Goal: Transaction & Acquisition: Download file/media

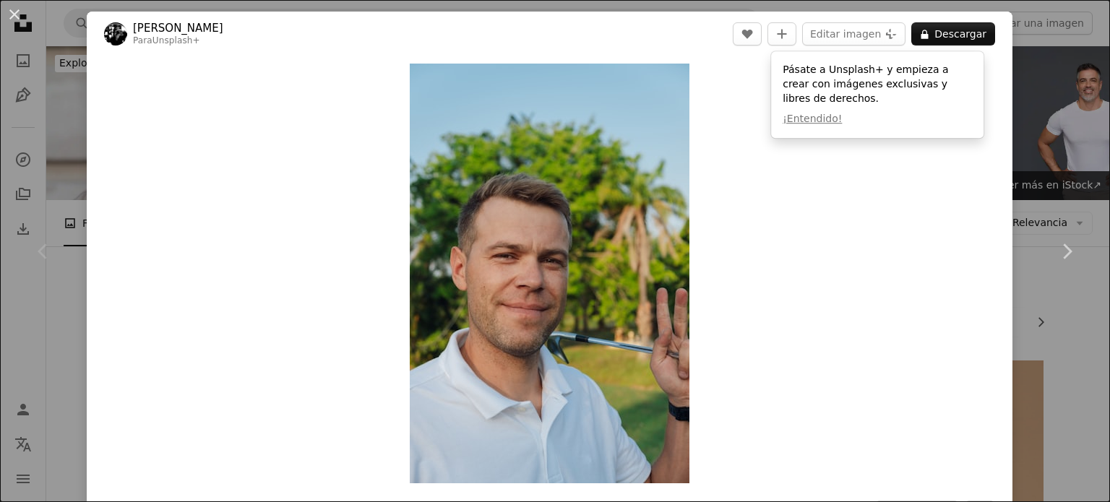
scroll to position [241, 0]
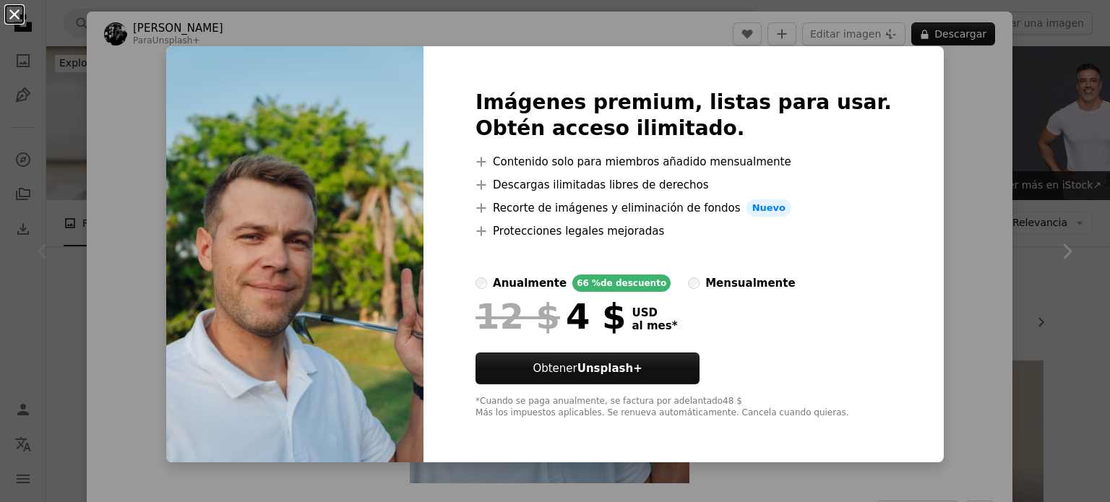
click at [15, 11] on button "An X shape" at bounding box center [14, 14] width 17 height 17
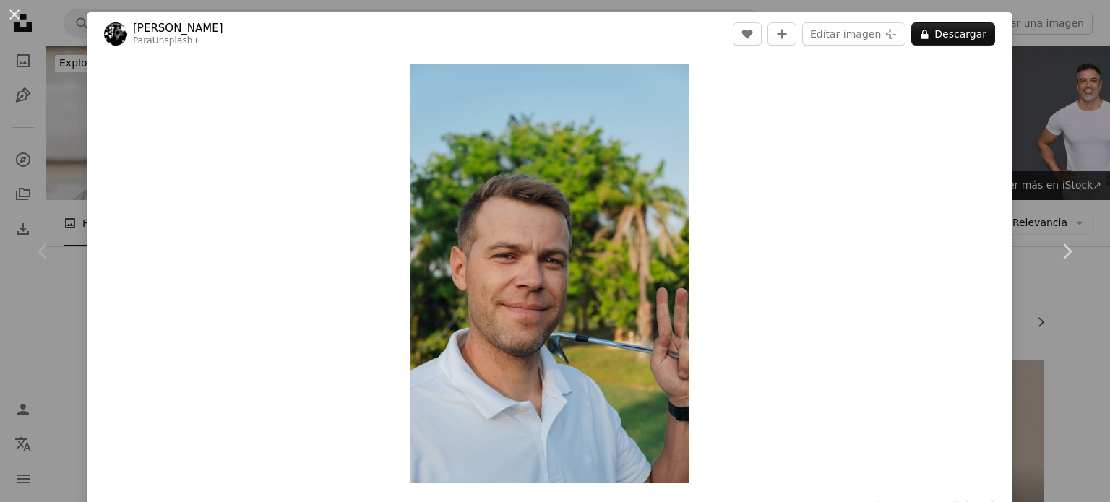
drag, startPoint x: 1109, startPoint y: 17, endPoint x: 1109, endPoint y: 91, distance: 73.7
click at [16, 19] on button "An X shape" at bounding box center [14, 14] width 17 height 17
